Goal: Entertainment & Leisure: Consume media (video, audio)

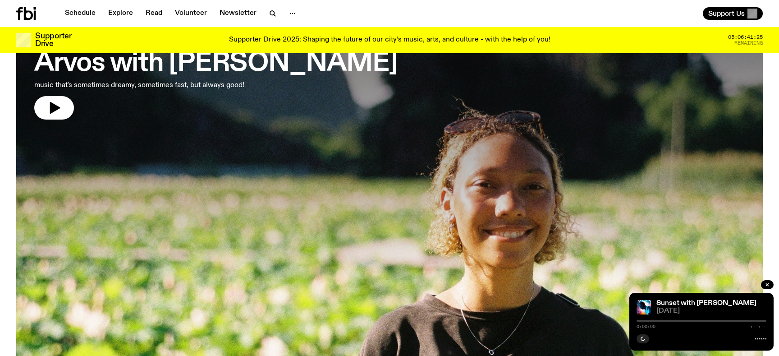
scroll to position [77, 0]
click at [37, 98] on link "Arvos with [PERSON_NAME] music that's sometimes dreamy, sometimes fast, but alw…" at bounding box center [215, 75] width 363 height 89
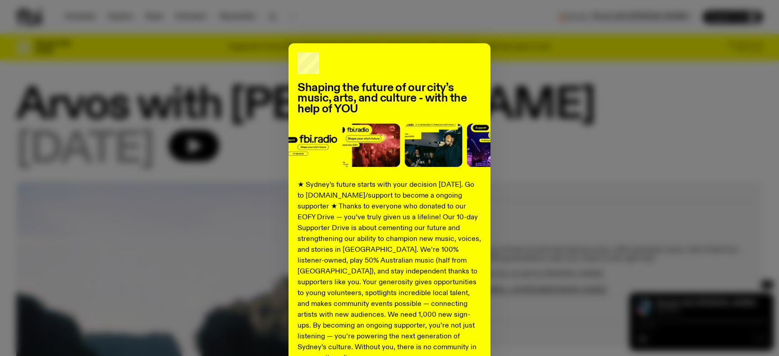
click at [269, 170] on div "Shaping the future of our city’s music, arts, and culture - with the help of YO…" at bounding box center [389, 228] width 747 height 371
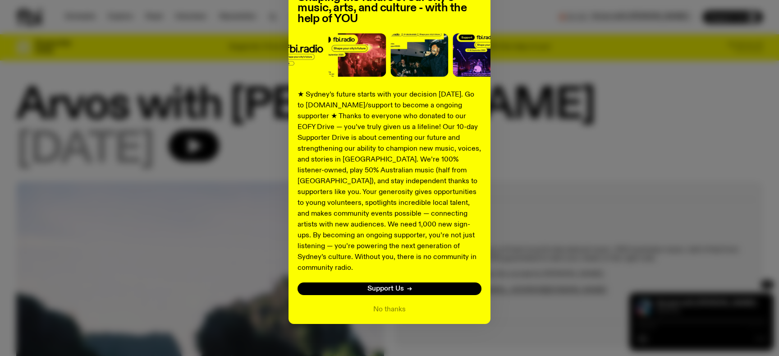
scroll to position [87, 0]
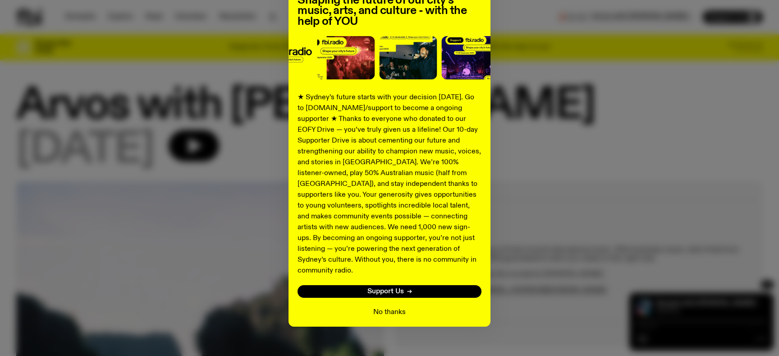
click at [387, 307] on button "No thanks" at bounding box center [389, 312] width 32 height 11
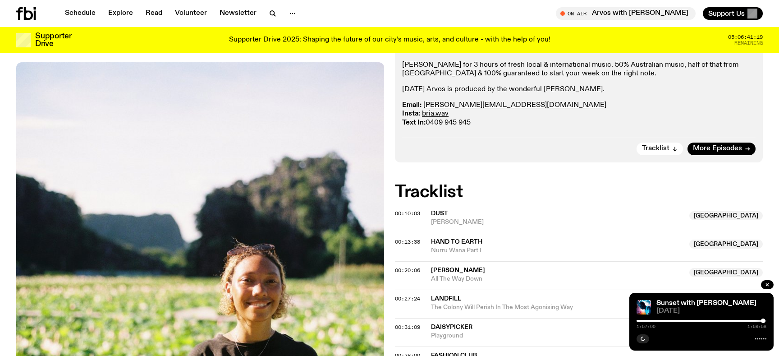
scroll to position [0, 0]
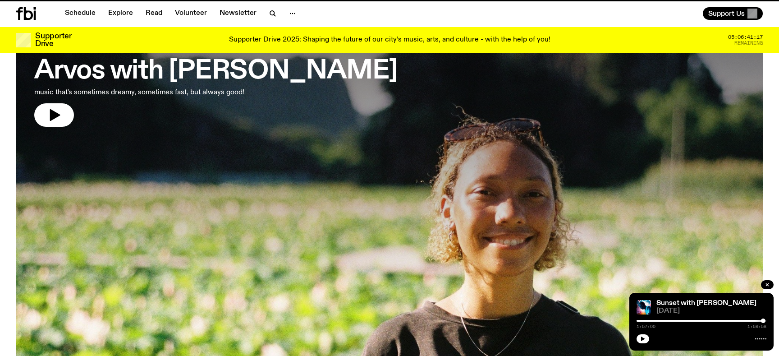
scroll to position [69, 0]
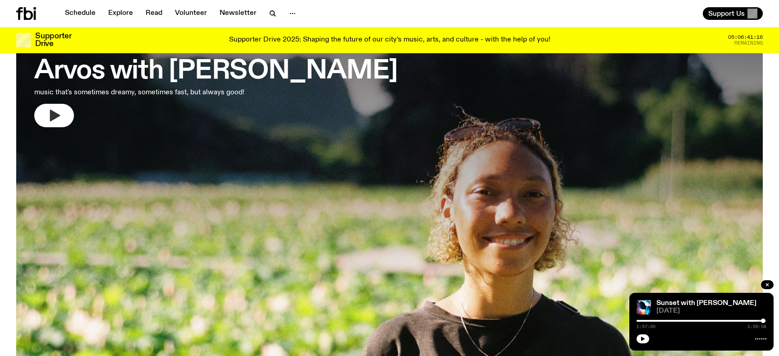
click at [44, 108] on button "button" at bounding box center [54, 115] width 40 height 23
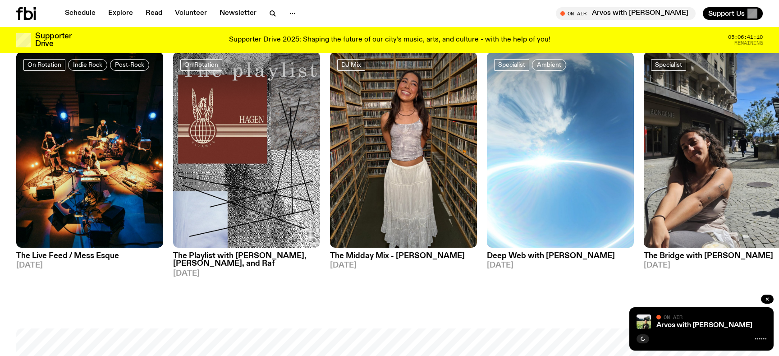
scroll to position [515, 0]
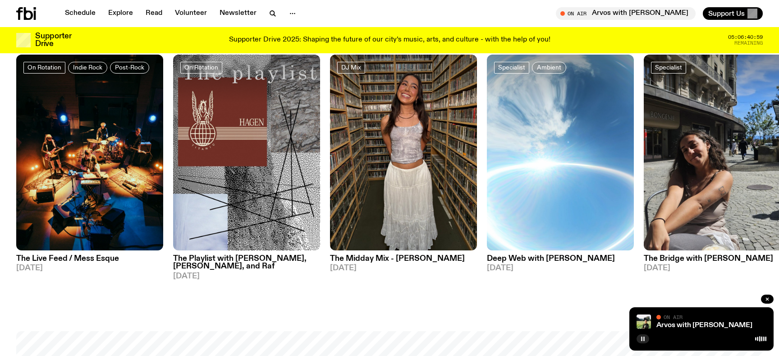
click at [647, 342] on button "button" at bounding box center [643, 338] width 13 height 9
click at [646, 342] on button "button" at bounding box center [643, 338] width 13 height 9
click at [454, 212] on img at bounding box center [403, 153] width 147 height 196
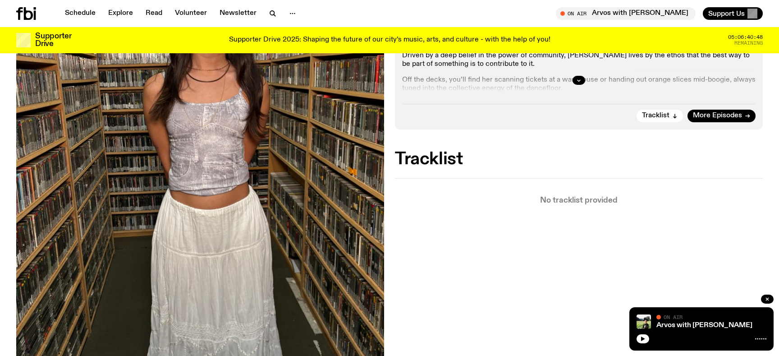
scroll to position [258, 0]
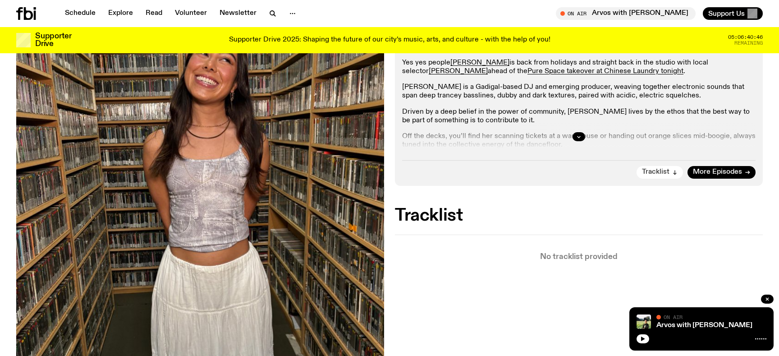
click at [661, 178] on button "Tracklist" at bounding box center [660, 172] width 46 height 13
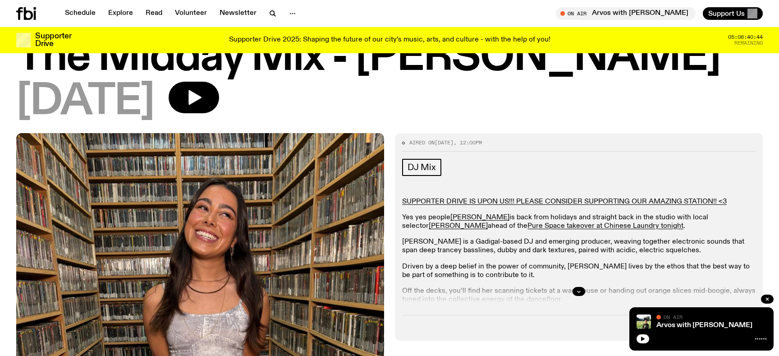
scroll to position [41, 0]
click at [234, 78] on h1 "The Midday Mix - [PERSON_NAME]" at bounding box center [389, 57] width 747 height 41
click at [219, 85] on button "button" at bounding box center [194, 97] width 51 height 32
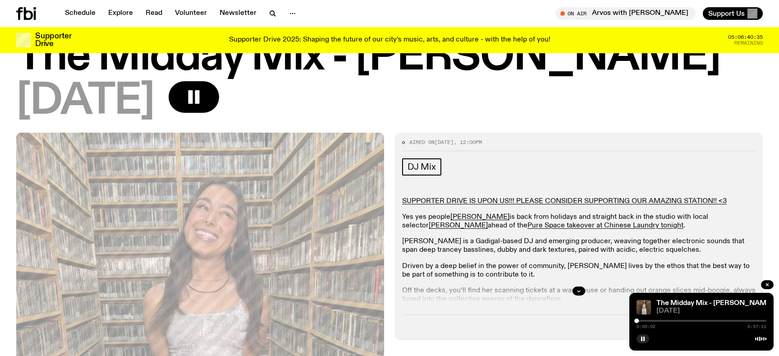
click at [653, 321] on div at bounding box center [702, 321] width 130 height 2
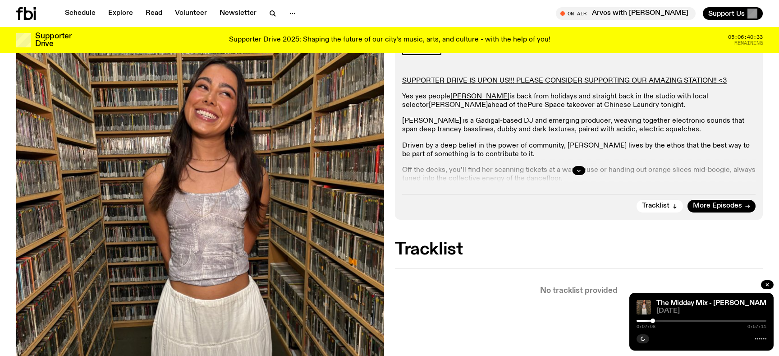
scroll to position [164, 0]
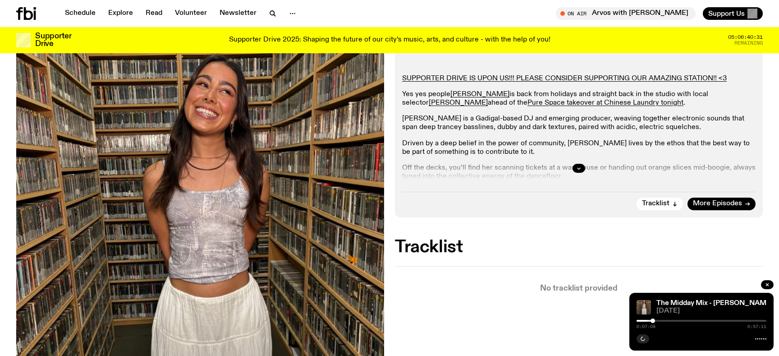
click at [573, 171] on div at bounding box center [579, 168] width 354 height 29
click at [573, 166] on button "button" at bounding box center [579, 168] width 13 height 9
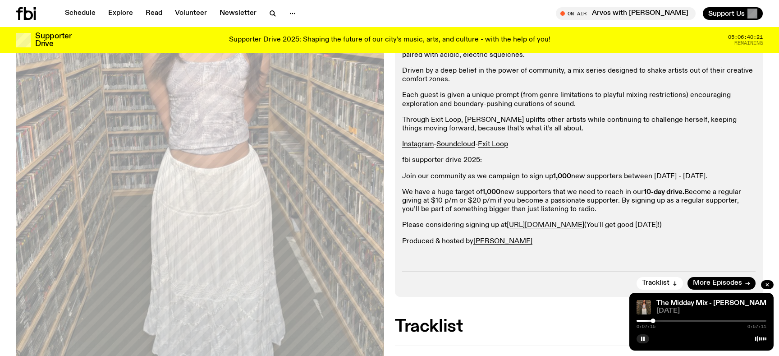
scroll to position [0, 0]
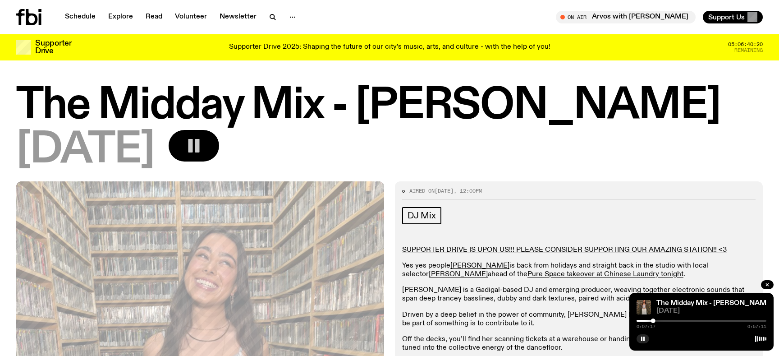
click at [193, 146] on rect "button" at bounding box center [190, 146] width 5 height 14
